Goal: Task Accomplishment & Management: Use online tool/utility

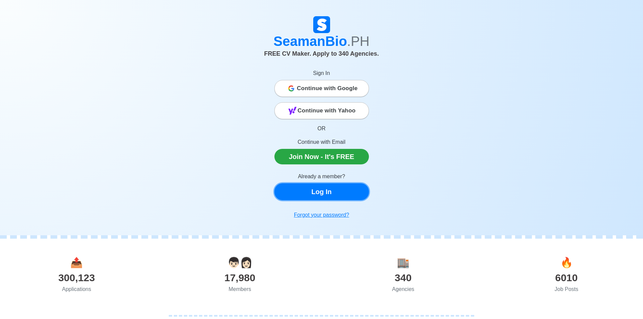
click at [296, 190] on link "Log In" at bounding box center [321, 191] width 95 height 17
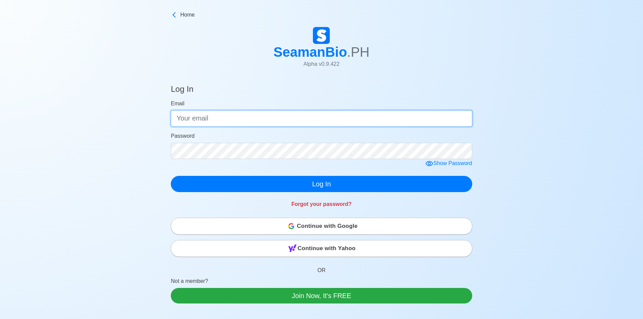
type input "[EMAIL_ADDRESS][DOMAIN_NAME]"
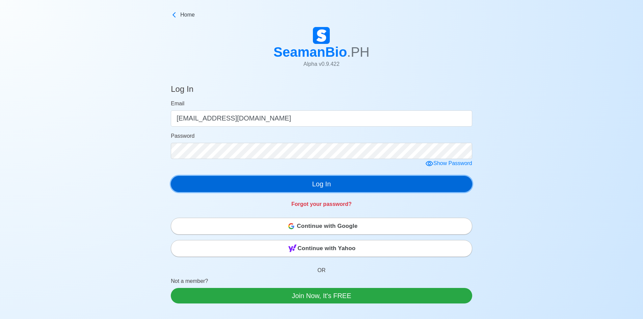
click at [315, 184] on button "Log In" at bounding box center [321, 184] width 301 height 16
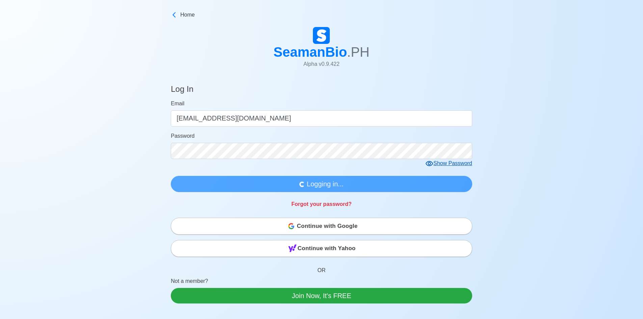
click at [427, 164] on icon at bounding box center [429, 163] width 7 height 5
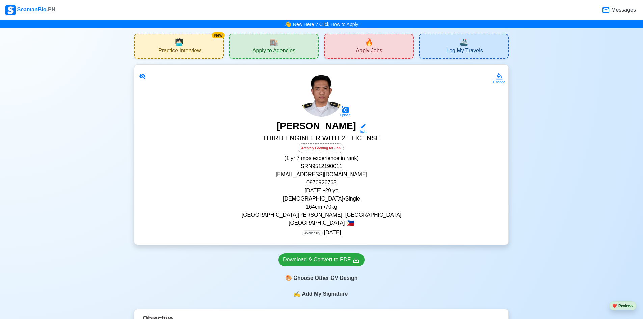
click at [342, 40] on div "🔥 Apply Jobs" at bounding box center [369, 46] width 90 height 25
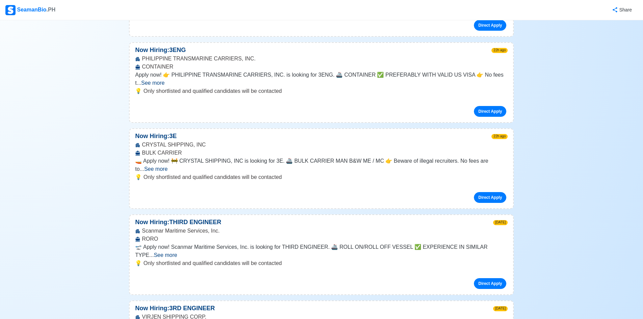
scroll to position [203, 0]
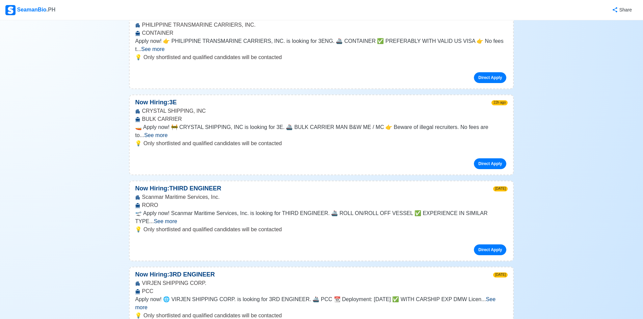
click at [177, 218] on span "See more" at bounding box center [165, 221] width 23 height 6
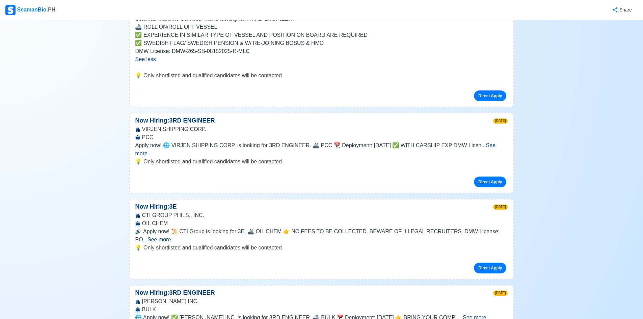
scroll to position [473, 0]
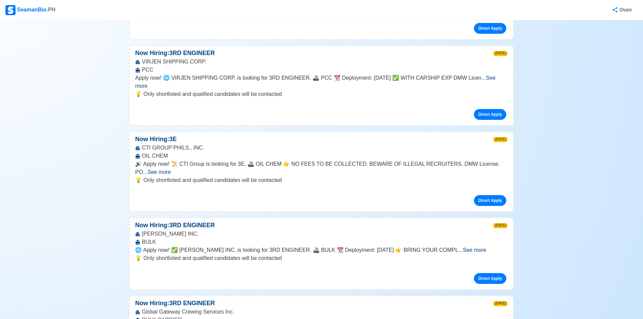
click at [486, 247] on span "See more" at bounding box center [474, 250] width 23 height 6
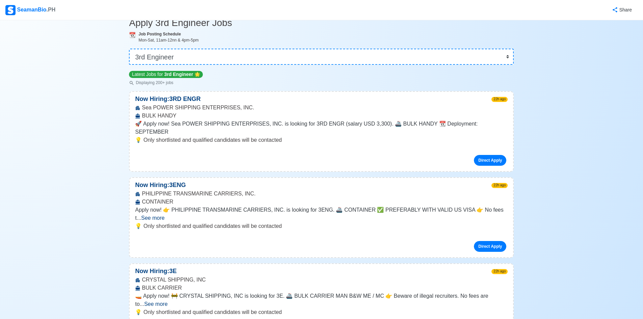
scroll to position [0, 0]
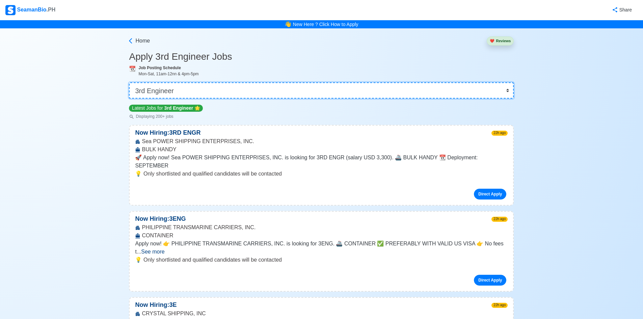
click at [276, 91] on select "👉 Select Rank or Position Master Chief Officer 2nd Officer 3rd Officer Junior O…" at bounding box center [321, 90] width 385 height 16
select select "4th Engineer"
click at [131, 82] on select "👉 Select Rank or Position Master Chief Officer 2nd Officer 3rd Officer Junior O…" at bounding box center [321, 90] width 385 height 16
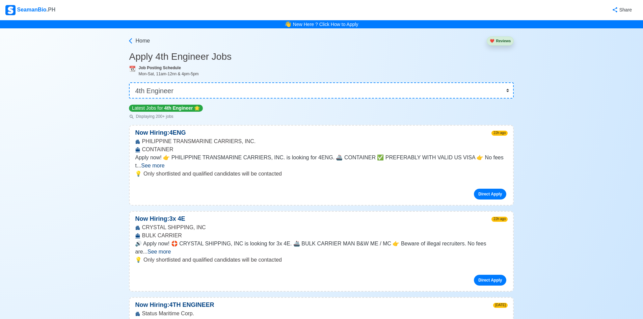
click at [500, 43] on button "❤️ Reviews" at bounding box center [500, 40] width 27 height 9
